Goal: Task Accomplishment & Management: Manage account settings

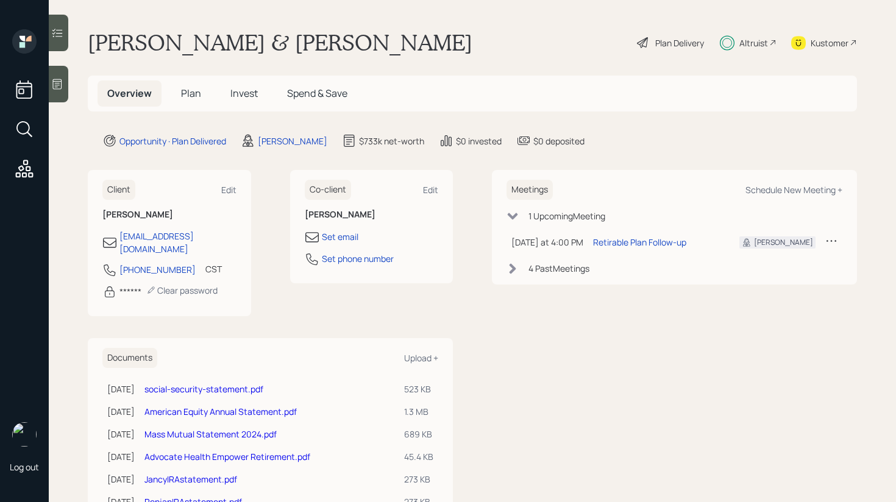
click at [246, 90] on span "Invest" at bounding box center [243, 93] width 27 height 13
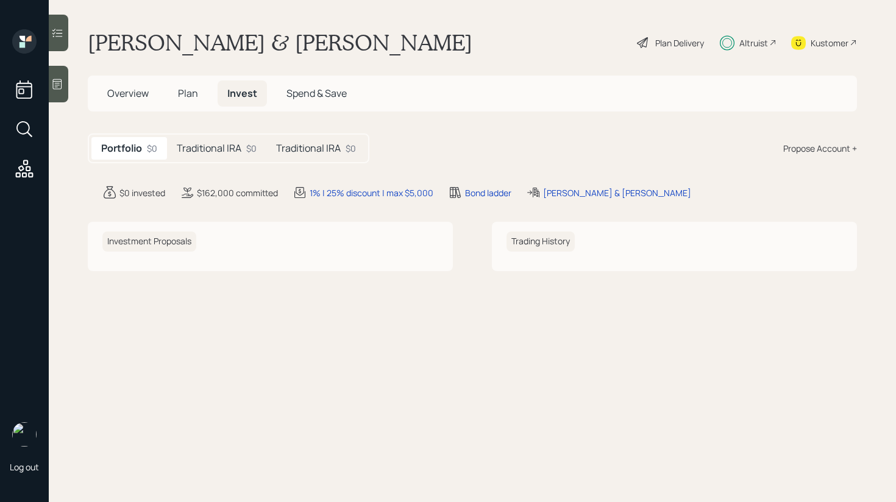
click at [229, 151] on h5 "Traditional IRA" at bounding box center [209, 149] width 65 height 12
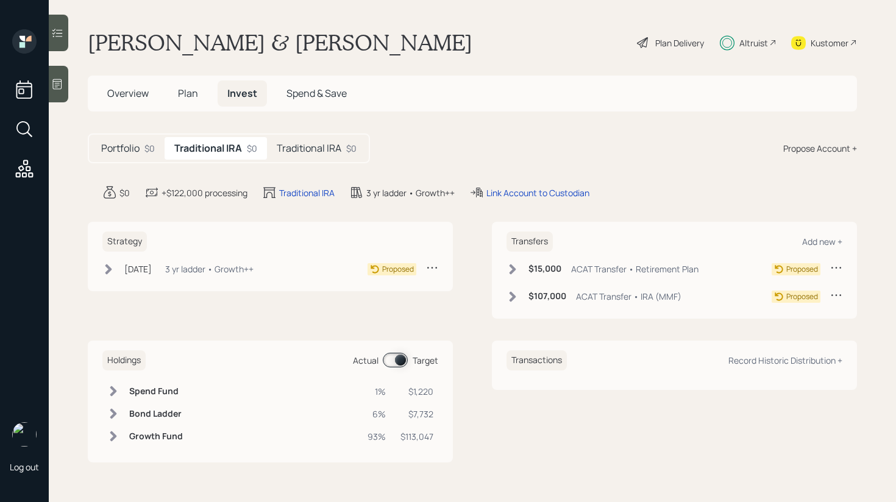
click at [293, 148] on h5 "Traditional IRA" at bounding box center [309, 149] width 65 height 12
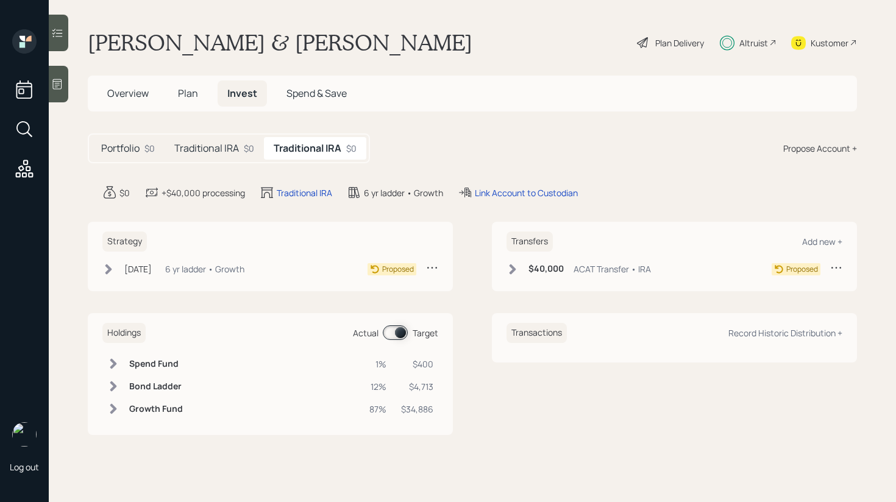
click at [230, 154] on h5 "Traditional IRA" at bounding box center [206, 149] width 65 height 12
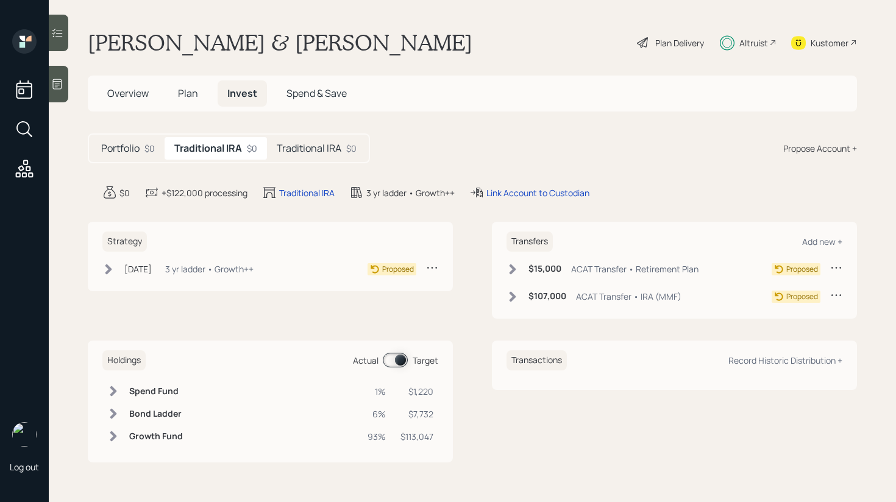
click at [197, 99] on span "Plan" at bounding box center [188, 93] width 20 height 13
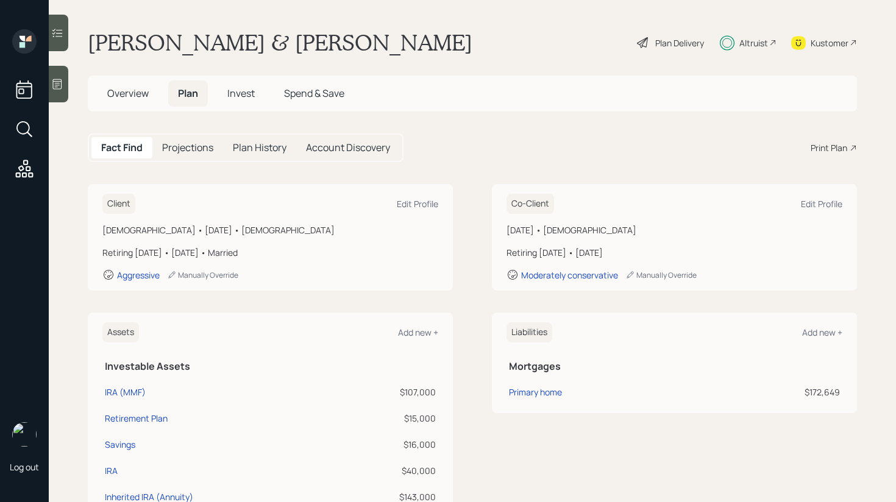
click at [235, 87] on span "Invest" at bounding box center [240, 93] width 27 height 13
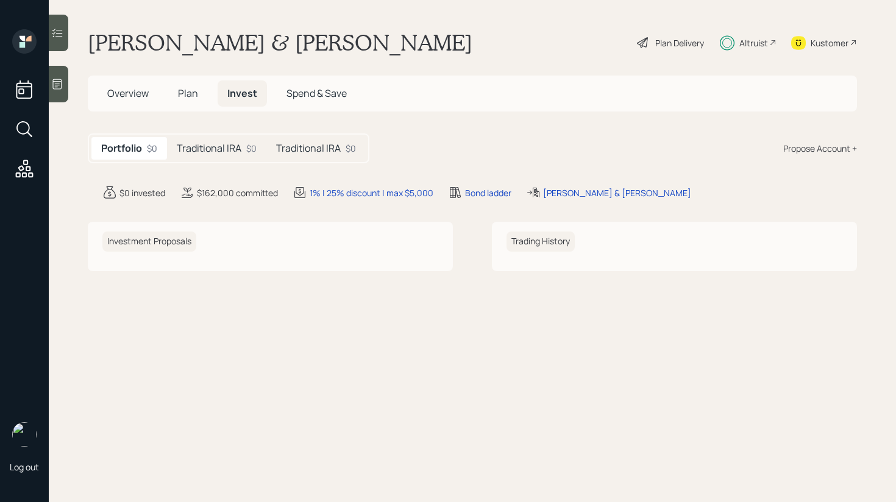
click at [329, 151] on h5 "Traditional IRA" at bounding box center [308, 149] width 65 height 12
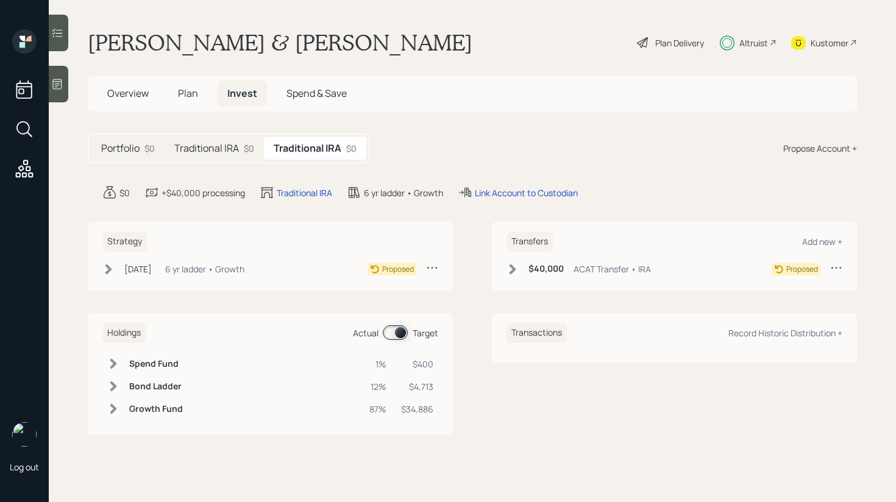
click at [243, 153] on div "Traditional IRA $0" at bounding box center [214, 148] width 99 height 23
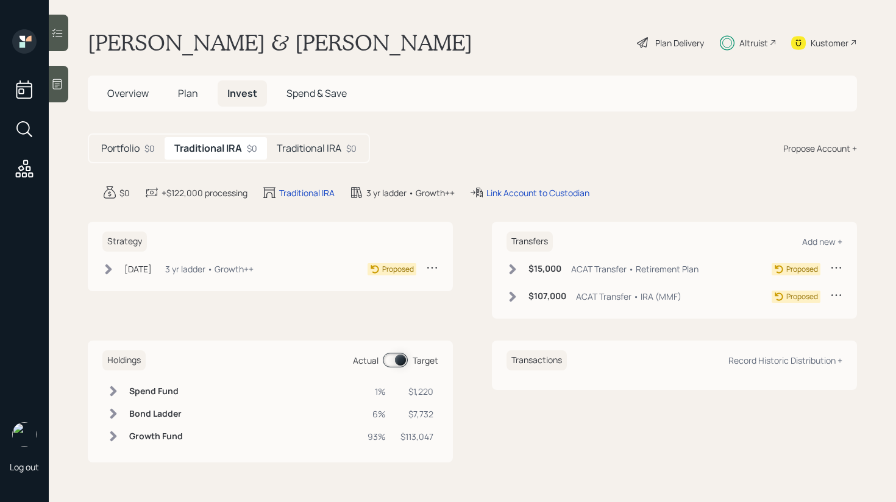
click at [308, 154] on h5 "Traditional IRA" at bounding box center [309, 149] width 65 height 12
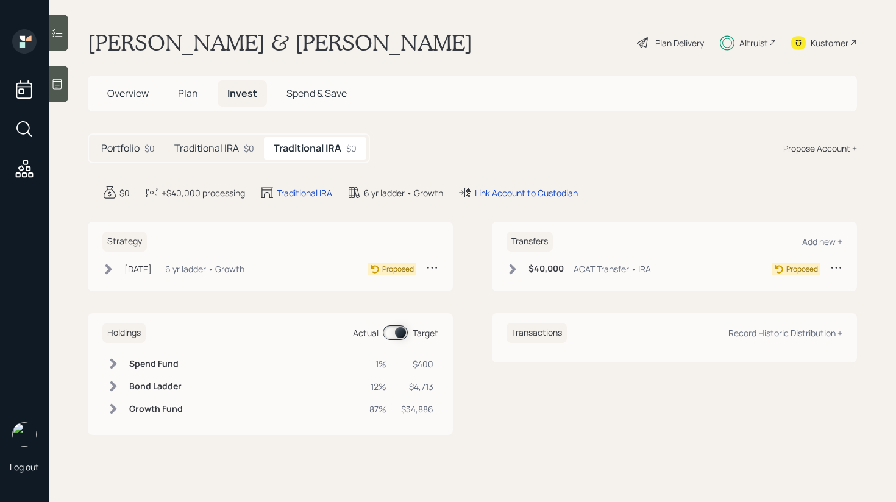
click at [513, 263] on icon at bounding box center [513, 269] width 12 height 12
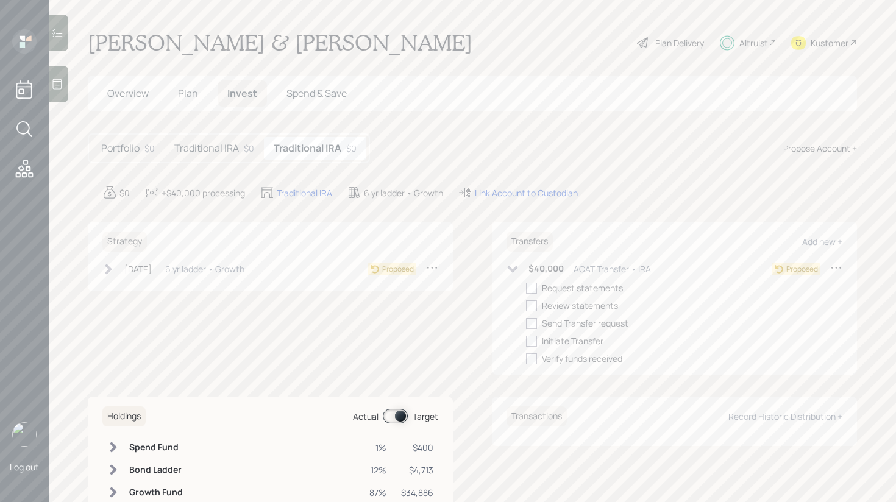
click at [513, 263] on icon at bounding box center [513, 269] width 12 height 12
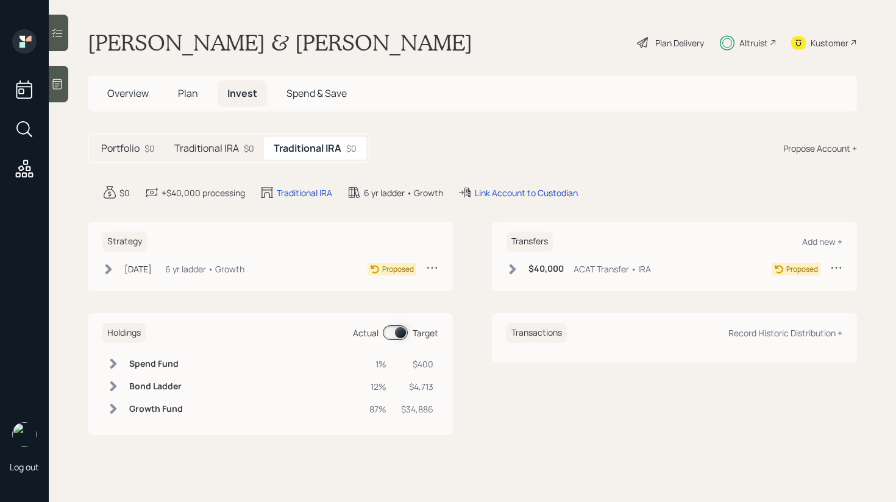
click at [188, 84] on h5 "Plan" at bounding box center [188, 93] width 40 height 26
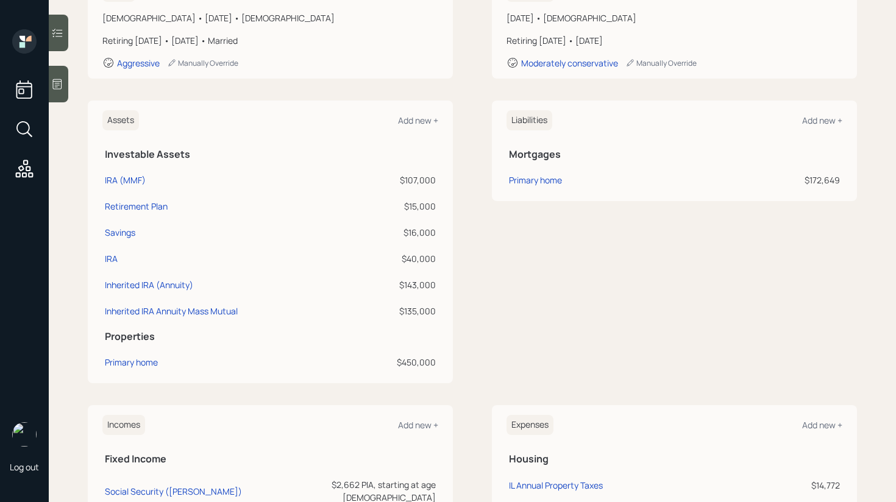
scroll to position [215, 0]
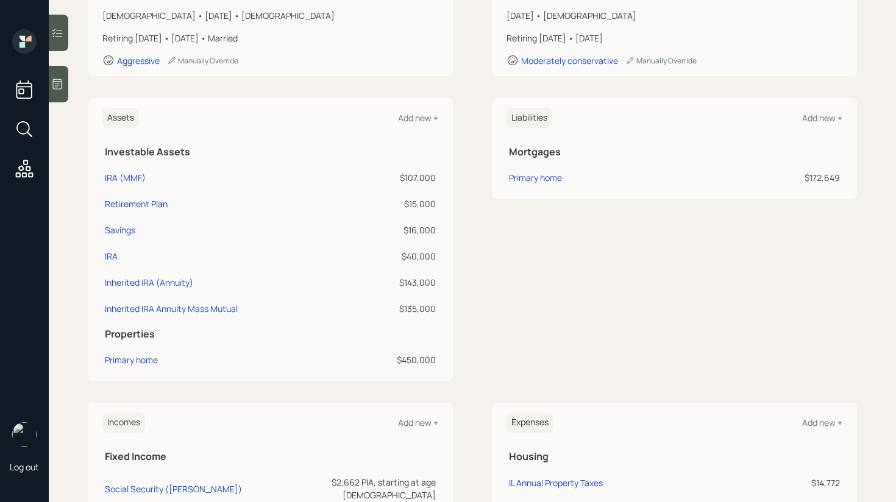
click at [425, 258] on div "$40,000" at bounding box center [398, 256] width 76 height 13
click at [112, 252] on div "IRA" at bounding box center [111, 256] width 13 height 13
select select "ira"
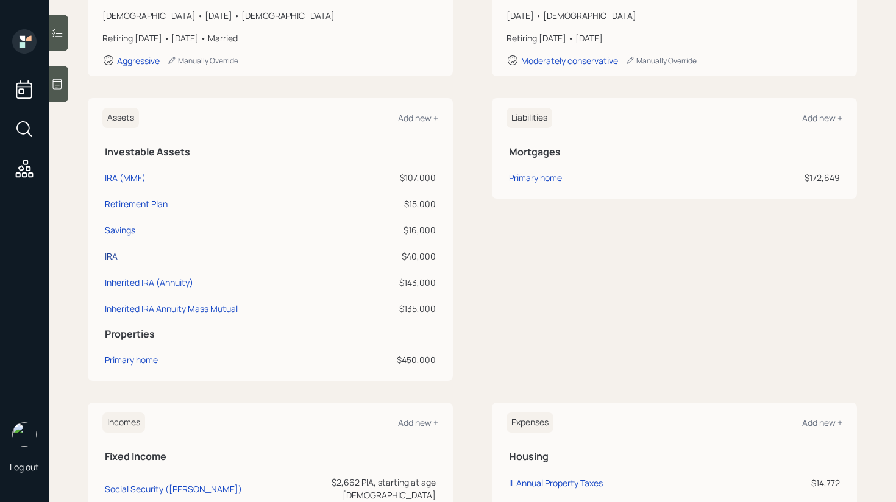
select select "balanced"
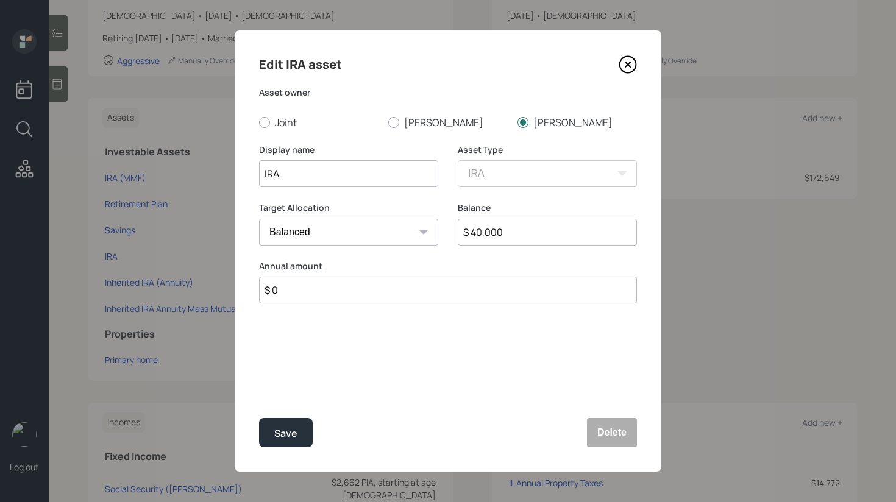
click at [631, 68] on icon at bounding box center [628, 64] width 18 height 18
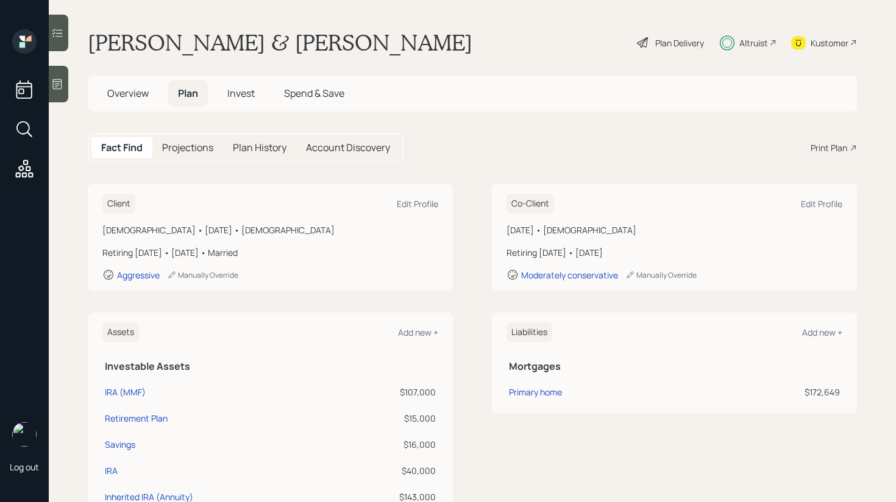
click at [246, 99] on span "Invest" at bounding box center [240, 93] width 27 height 13
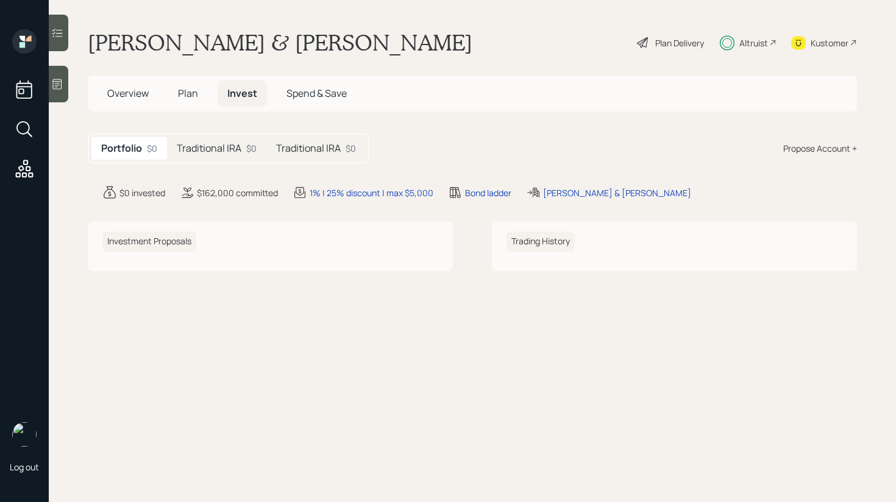
click at [319, 152] on h5 "Traditional IRA" at bounding box center [308, 149] width 65 height 12
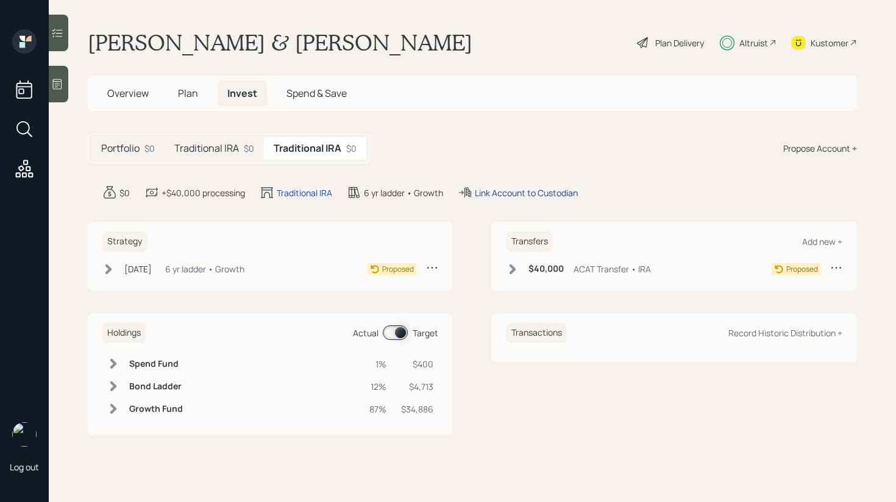
click at [515, 191] on div "Link Account to Custodian" at bounding box center [526, 193] width 103 height 13
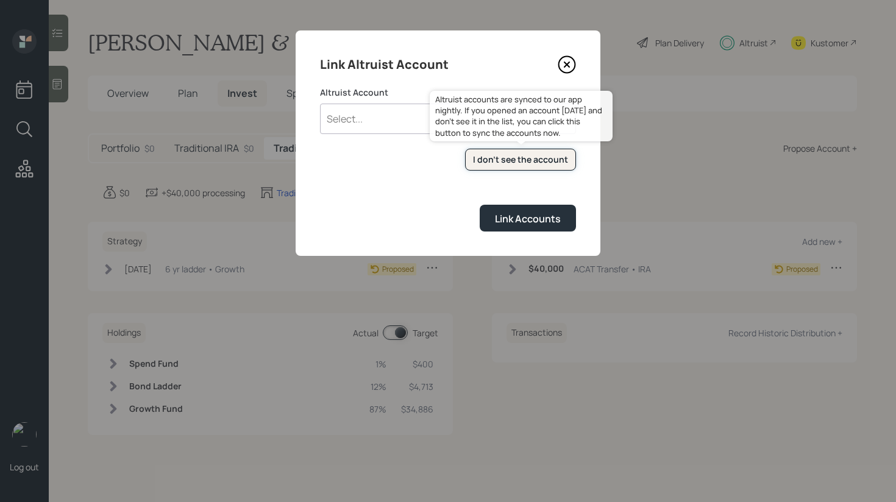
click at [560, 163] on div "I don't see the account" at bounding box center [520, 160] width 95 height 12
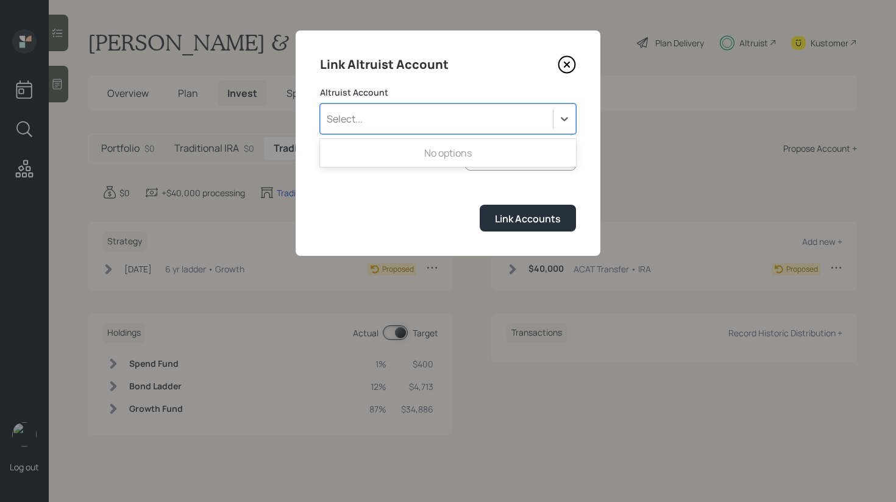
click at [422, 125] on div "Select..." at bounding box center [437, 119] width 232 height 21
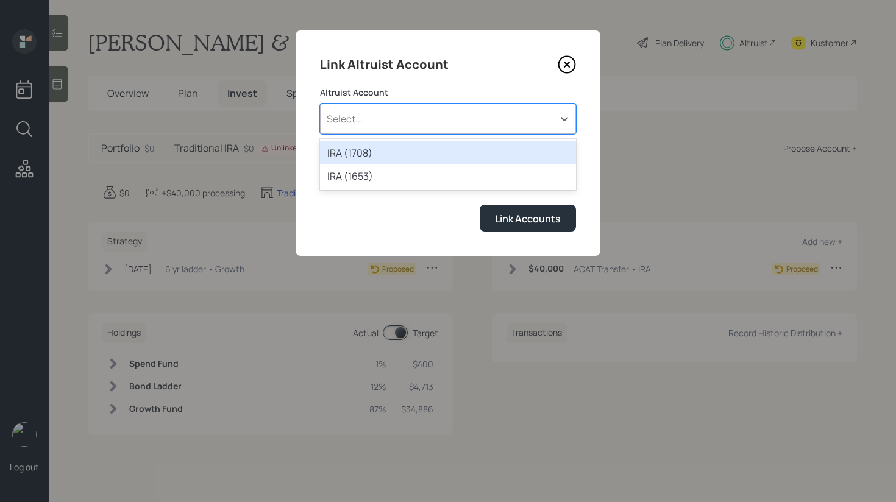
click at [425, 123] on div "Select..." at bounding box center [437, 119] width 232 height 21
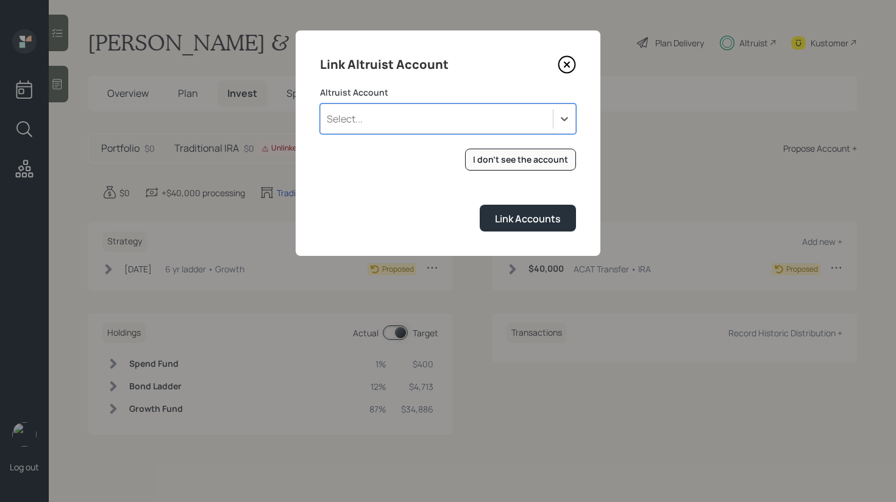
click at [425, 123] on div "Select..." at bounding box center [437, 119] width 232 height 21
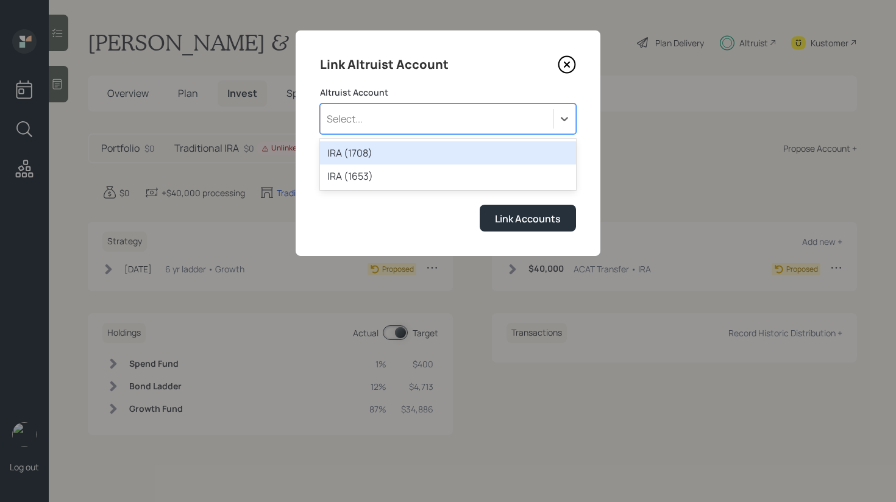
click at [425, 123] on div "Select..." at bounding box center [437, 119] width 232 height 21
click at [547, 121] on div "Select..." at bounding box center [437, 119] width 232 height 21
click at [455, 160] on div "IRA (1708)" at bounding box center [448, 152] width 256 height 23
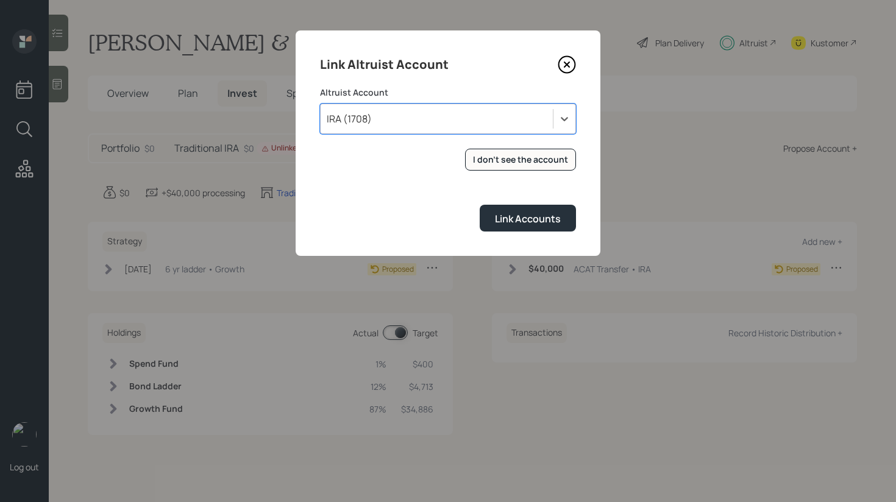
click at [564, 62] on icon at bounding box center [567, 64] width 18 height 18
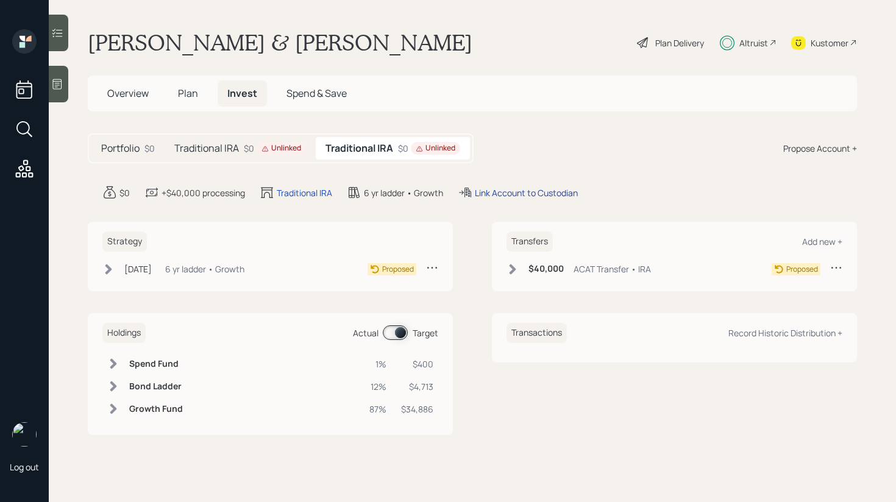
click at [514, 193] on div "Link Account to Custodian" at bounding box center [526, 193] width 103 height 13
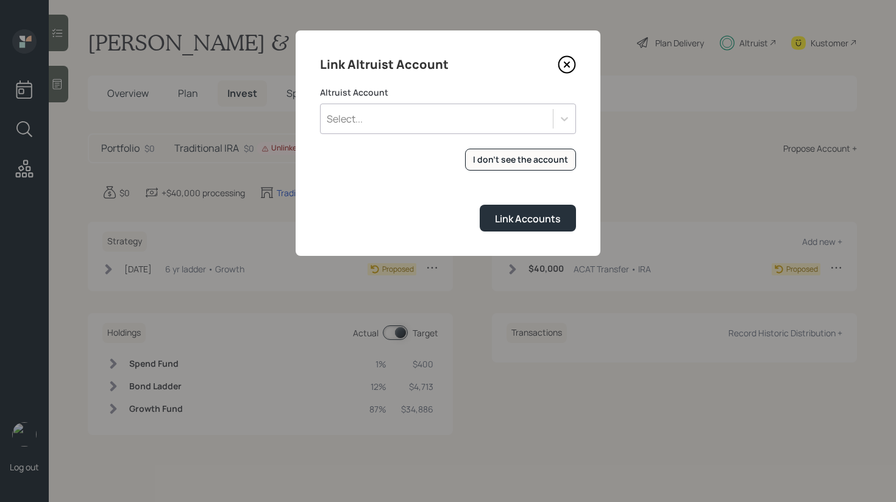
click at [527, 135] on form "Altruist Account Select... I don't see the account Altruist accounts are synced…" at bounding box center [448, 159] width 256 height 145
click at [518, 124] on div "Select..." at bounding box center [437, 119] width 232 height 21
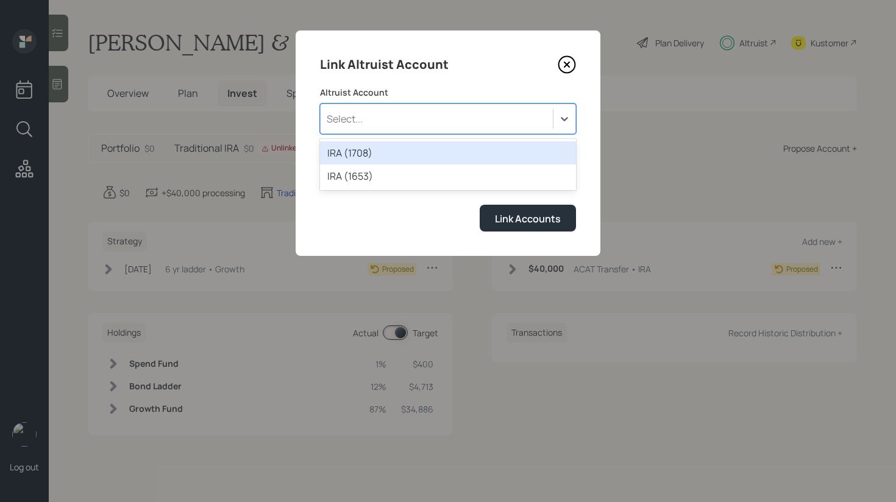
click at [466, 157] on div "IRA (1708)" at bounding box center [448, 152] width 256 height 23
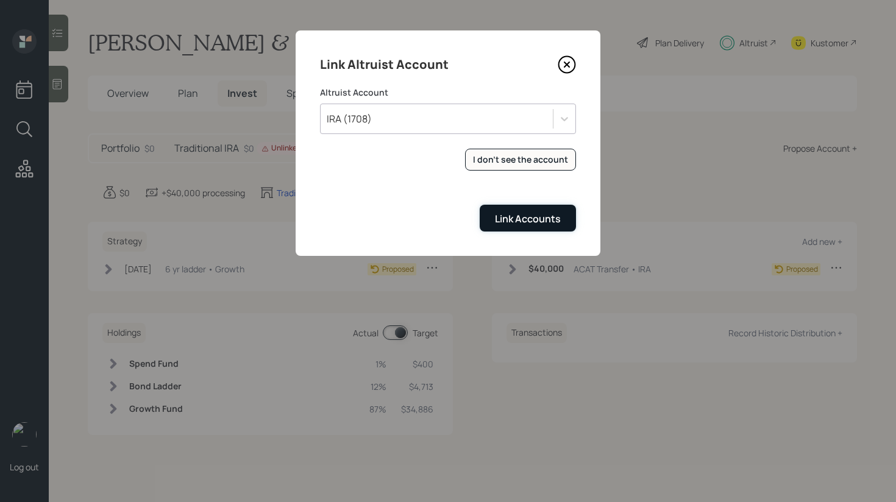
click at [522, 226] on button "Link Accounts" at bounding box center [528, 218] width 96 height 26
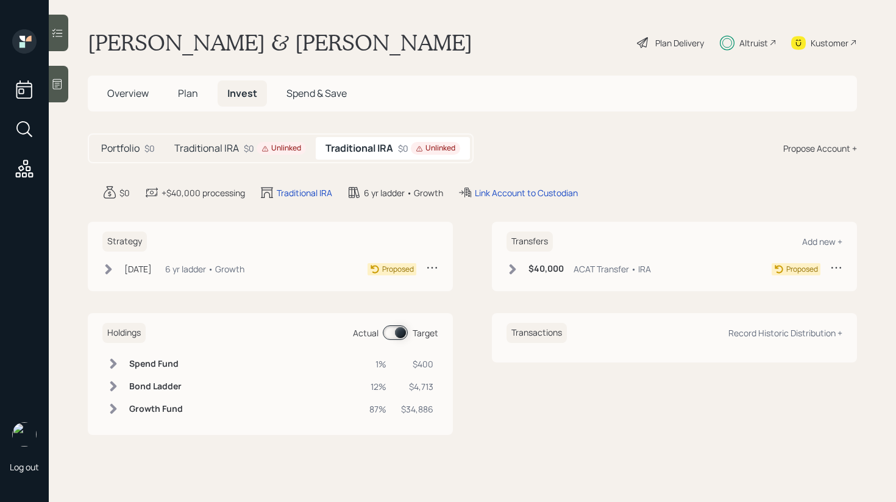
click at [510, 272] on icon at bounding box center [513, 269] width 7 height 10
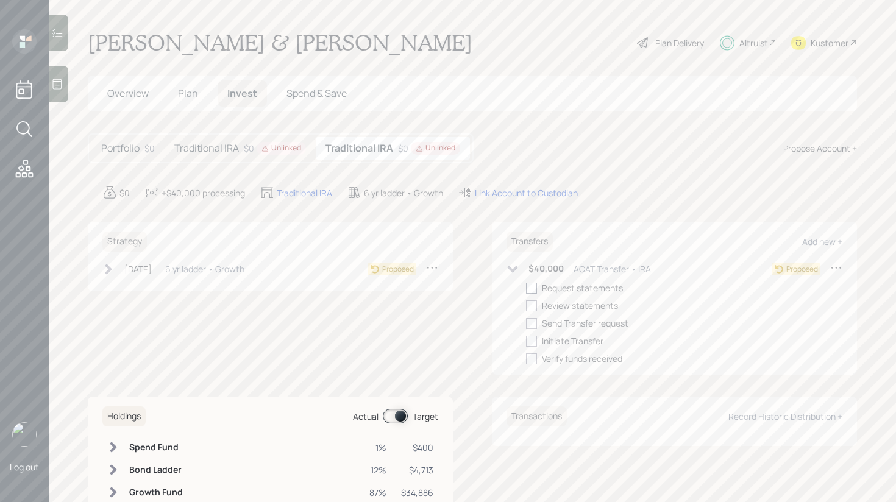
click at [535, 290] on div at bounding box center [531, 288] width 11 height 11
click at [526, 288] on input "checkbox" at bounding box center [525, 288] width 1 height 1
checkbox input "true"
click at [103, 277] on div "[DATE] [DATE] 11:25 AM EDT 6 yr ladder • Growth Proposed" at bounding box center [270, 272] width 336 height 20
click at [108, 267] on icon at bounding box center [108, 269] width 7 height 10
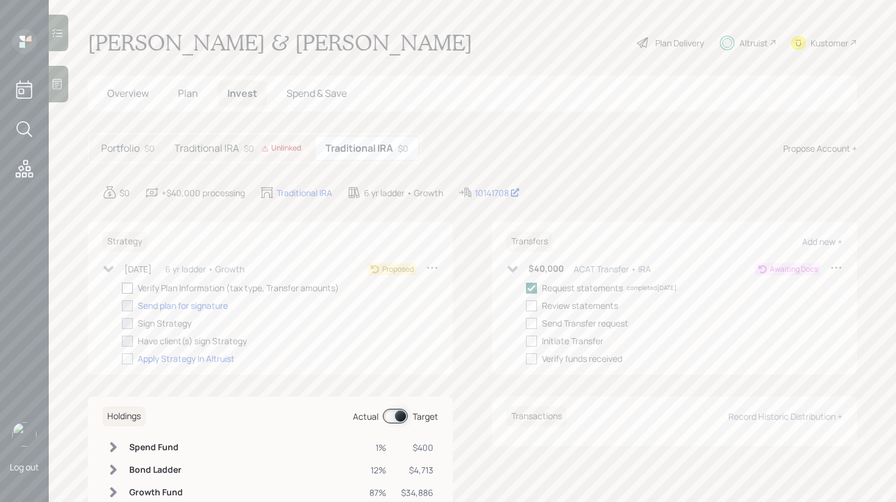
click at [132, 291] on div at bounding box center [127, 288] width 11 height 11
click at [122, 288] on input "checkbox" at bounding box center [121, 288] width 1 height 1
checkbox input "true"
click at [227, 154] on h5 "Traditional IRA" at bounding box center [206, 149] width 65 height 12
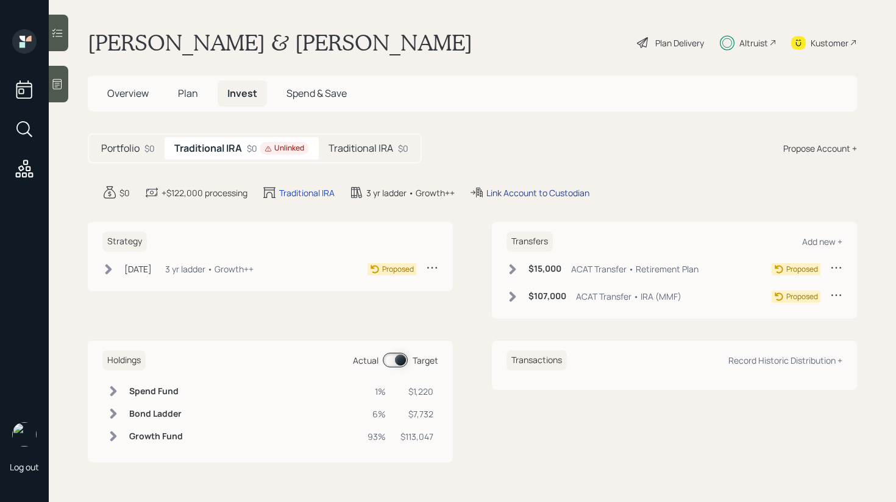
click at [502, 190] on div "Link Account to Custodian" at bounding box center [537, 193] width 103 height 13
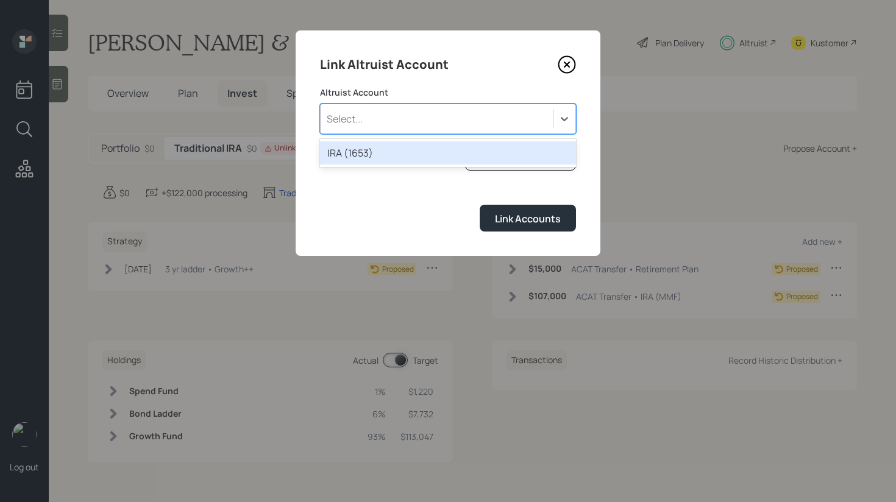
click at [432, 127] on div "Select..." at bounding box center [437, 119] width 232 height 21
click at [421, 149] on div "IRA (1653)" at bounding box center [448, 152] width 256 height 23
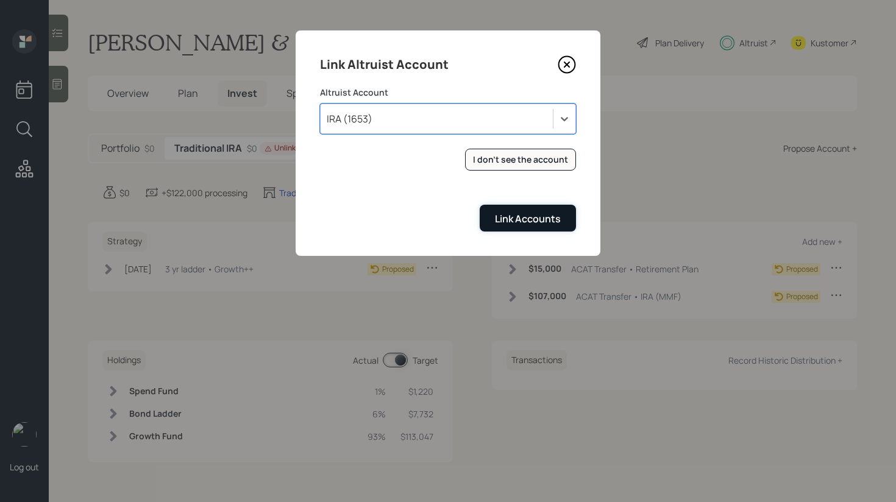
click at [520, 225] on div "Link Accounts" at bounding box center [528, 218] width 66 height 13
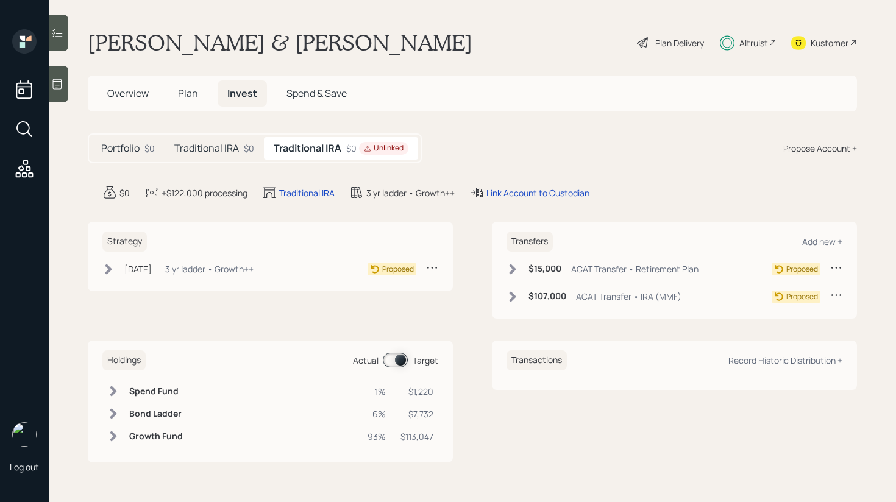
click at [518, 273] on icon at bounding box center [513, 269] width 12 height 12
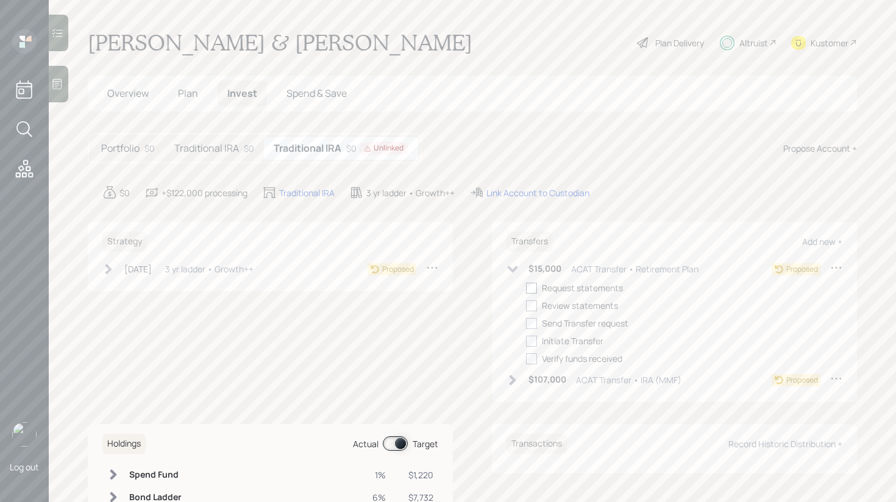
click at [528, 290] on div at bounding box center [531, 288] width 11 height 11
click at [526, 288] on input "checkbox" at bounding box center [525, 288] width 1 height 1
checkbox input "true"
click at [507, 376] on icon at bounding box center [513, 380] width 12 height 12
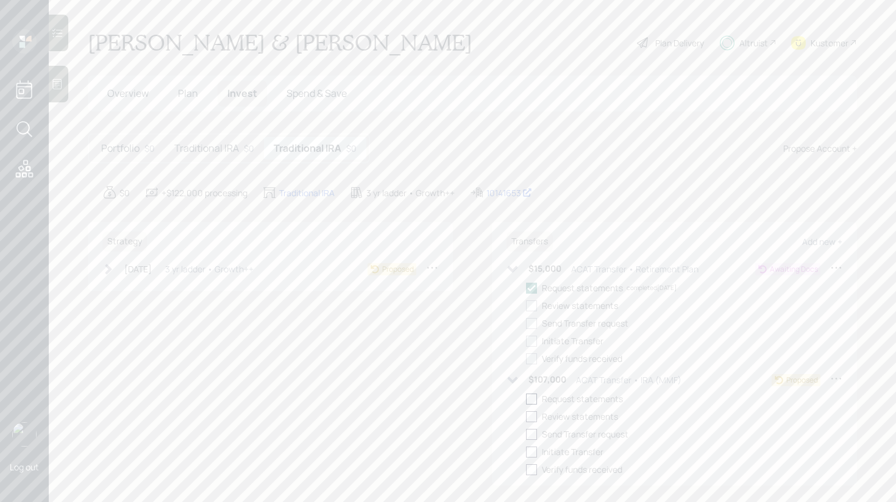
click at [537, 399] on label at bounding box center [534, 399] width 16 height 13
click at [526, 399] on input "checkbox" at bounding box center [525, 399] width 1 height 1
checkbox input "true"
click at [116, 271] on div "[DATE] [DATE] 11:25 AM EDT 3 yr ladder • Growth++" at bounding box center [177, 269] width 151 height 15
click at [130, 290] on div at bounding box center [127, 288] width 11 height 11
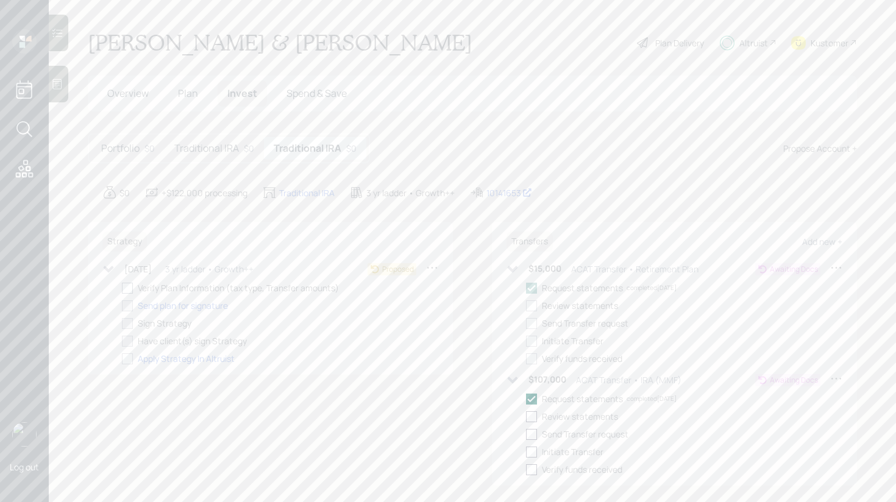
click at [122, 288] on input "checkbox" at bounding box center [121, 288] width 1 height 1
checkbox input "true"
click at [499, 163] on div "Portfolio $0 Traditional IRA $0 Traditional IRA $0 Propose Account +" at bounding box center [472, 148] width 769 height 30
